Goal: Task Accomplishment & Management: Manage account settings

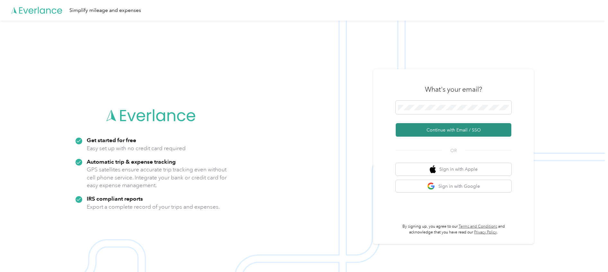
click at [440, 126] on button "Continue with Email / SSO" at bounding box center [454, 129] width 116 height 13
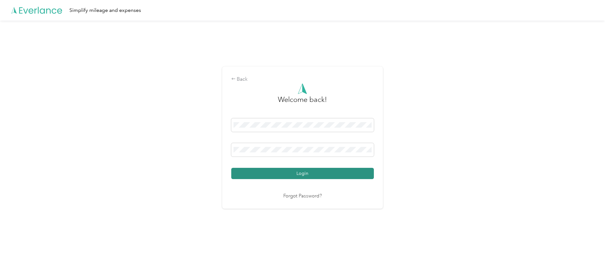
click at [316, 173] on button "Login" at bounding box center [302, 173] width 143 height 11
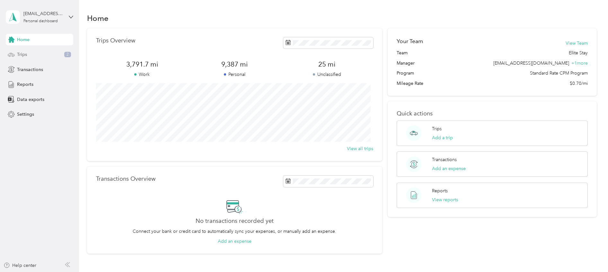
click at [23, 52] on span "Trips" at bounding box center [22, 54] width 10 height 7
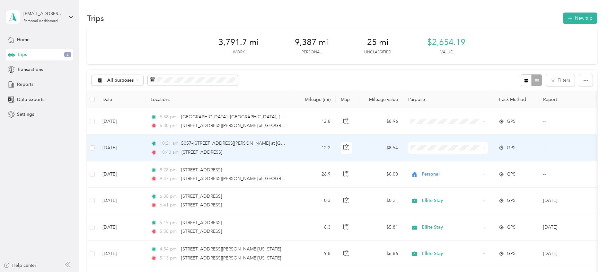
click at [483, 147] on icon at bounding box center [484, 147] width 3 height 3
click at [443, 170] on span "Personal" at bounding box center [453, 168] width 59 height 7
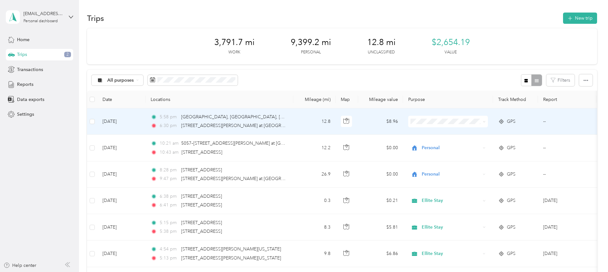
click at [436, 143] on span "Personal" at bounding box center [453, 141] width 59 height 7
